Goal: Task Accomplishment & Management: Manage account settings

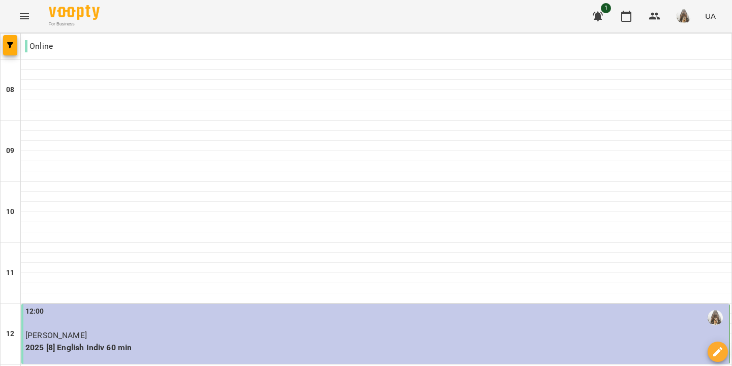
scroll to position [229, 0]
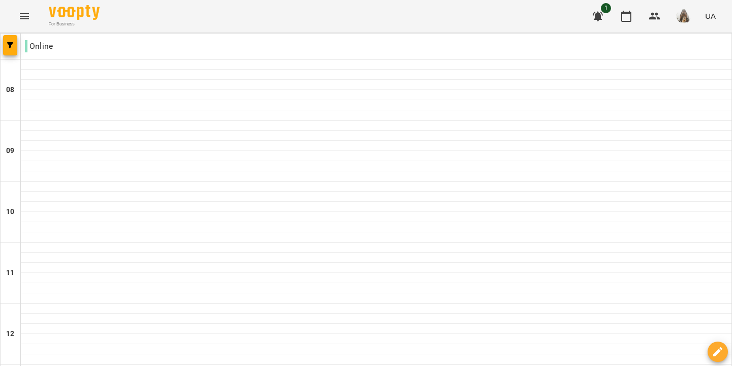
scroll to position [675, 0]
type input "**********"
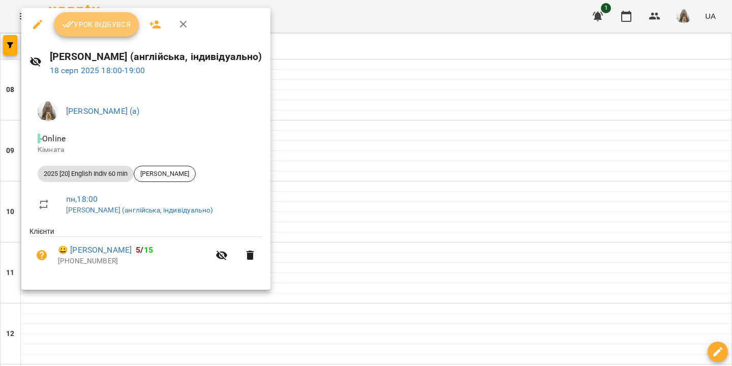
click at [118, 20] on span "Урок відбувся" at bounding box center [96, 24] width 69 height 12
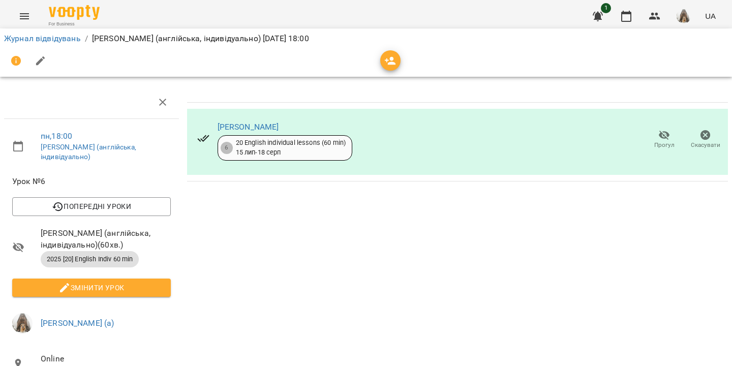
scroll to position [102, 0]
click at [22, 14] on icon "Menu" at bounding box center [24, 16] width 9 height 6
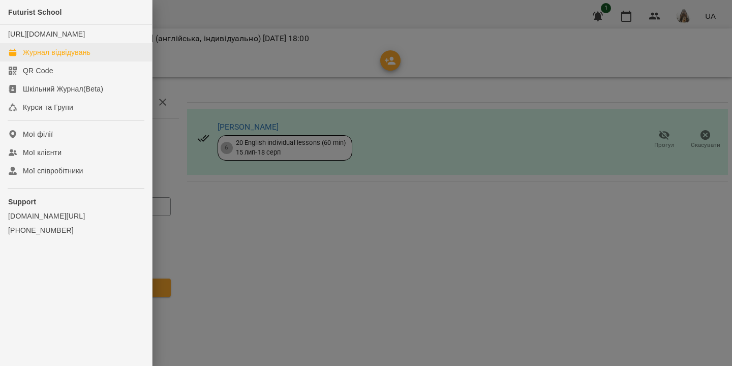
click at [59, 57] on div "Журнал відвідувань" at bounding box center [57, 52] width 68 height 10
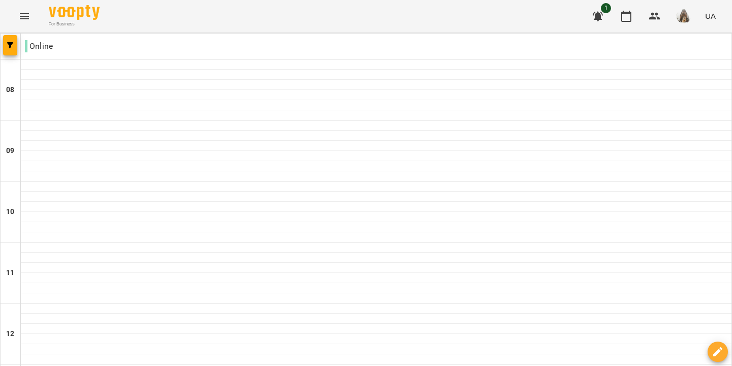
scroll to position [675, 0]
